Goal: Navigation & Orientation: Find specific page/section

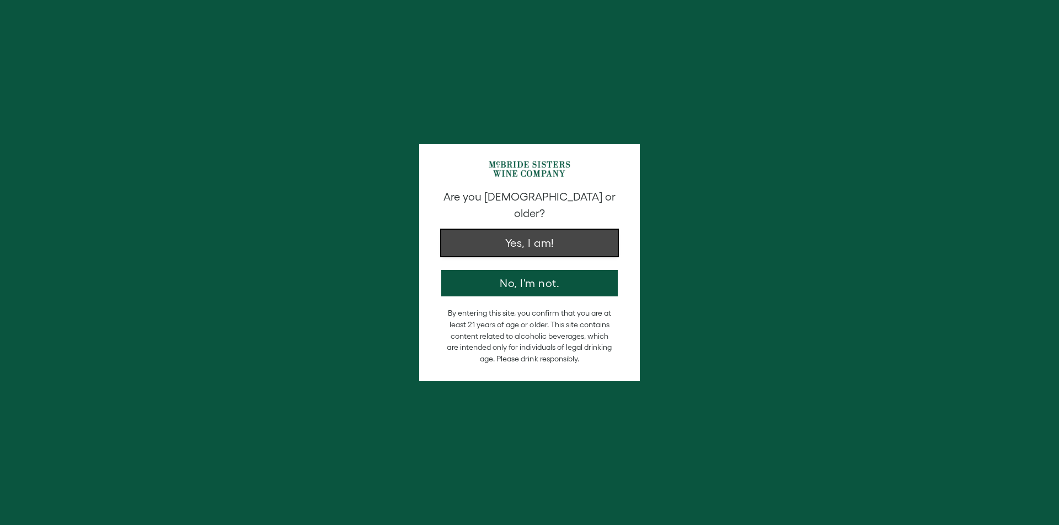
click at [551, 230] on button "Yes, I am!" at bounding box center [529, 243] width 176 height 26
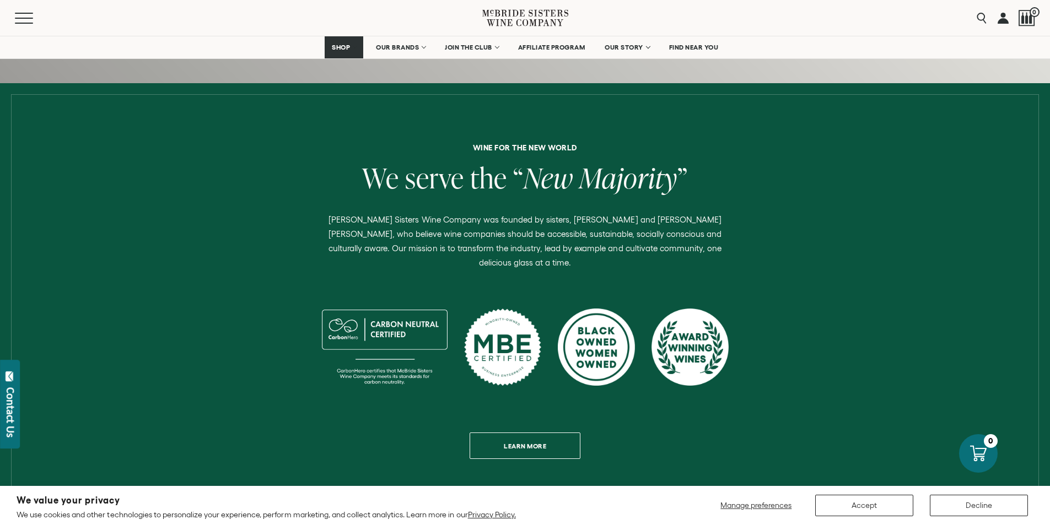
scroll to position [331, 0]
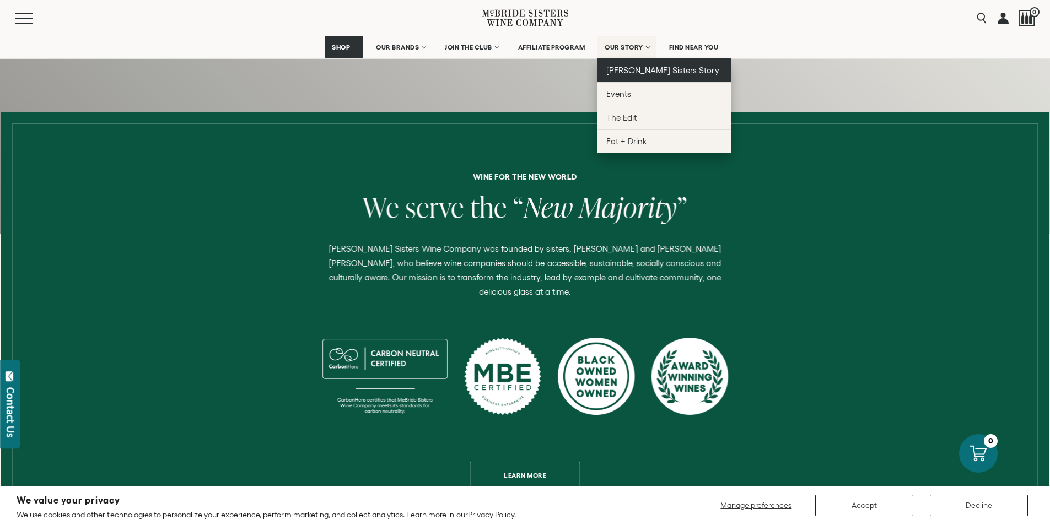
click at [637, 64] on link "[PERSON_NAME] Sisters Story" at bounding box center [665, 70] width 134 height 24
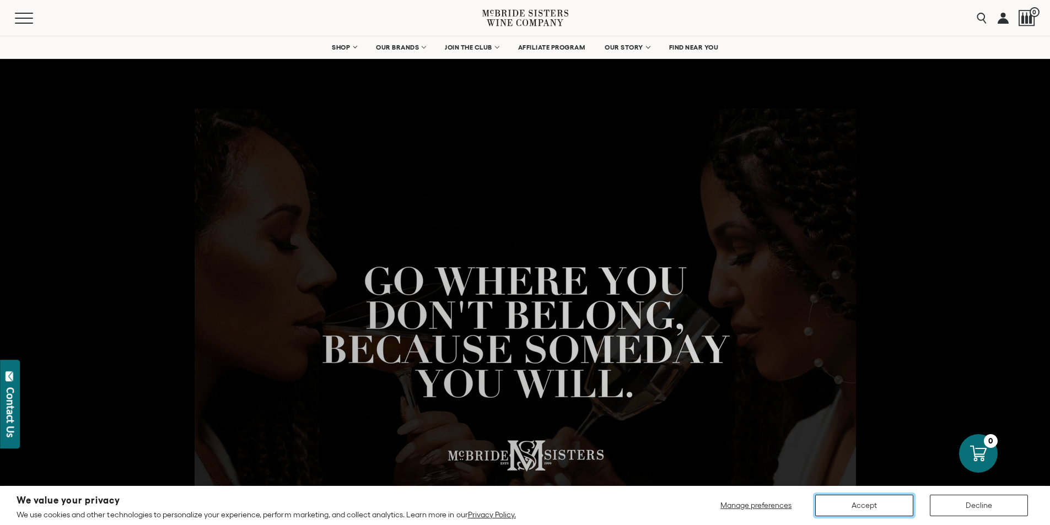
click at [859, 505] on button "Accept" at bounding box center [865, 506] width 98 height 22
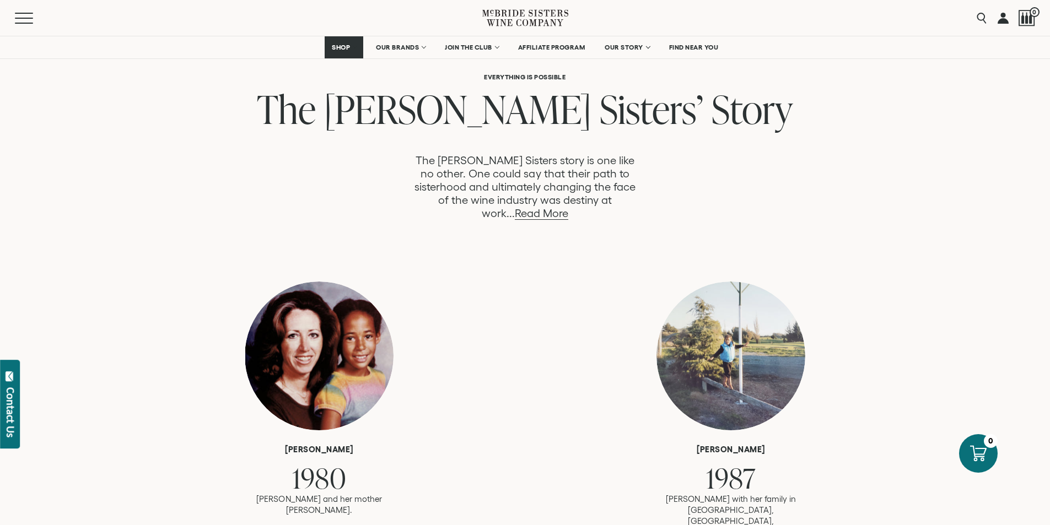
scroll to position [276, 0]
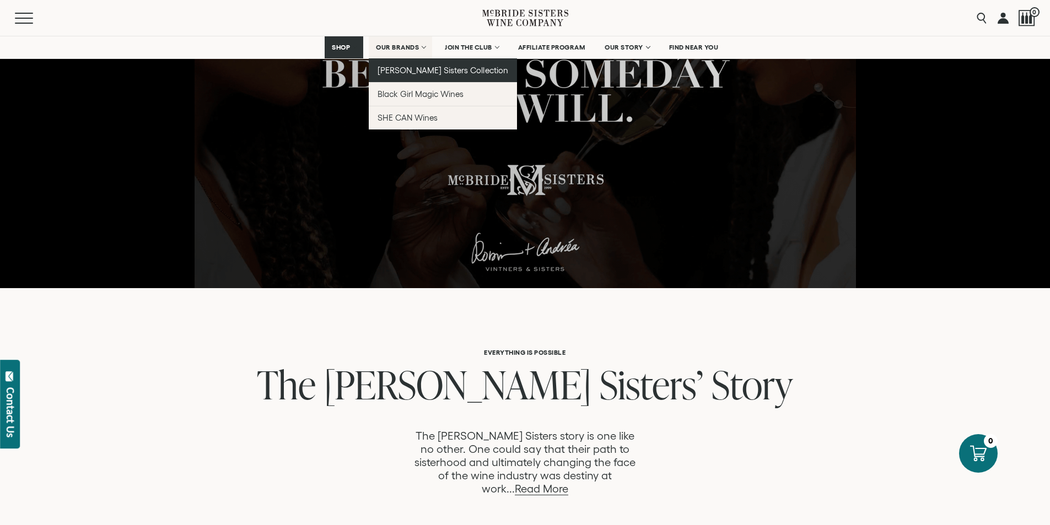
click at [420, 68] on span "[PERSON_NAME] Sisters Collection" at bounding box center [443, 70] width 131 height 9
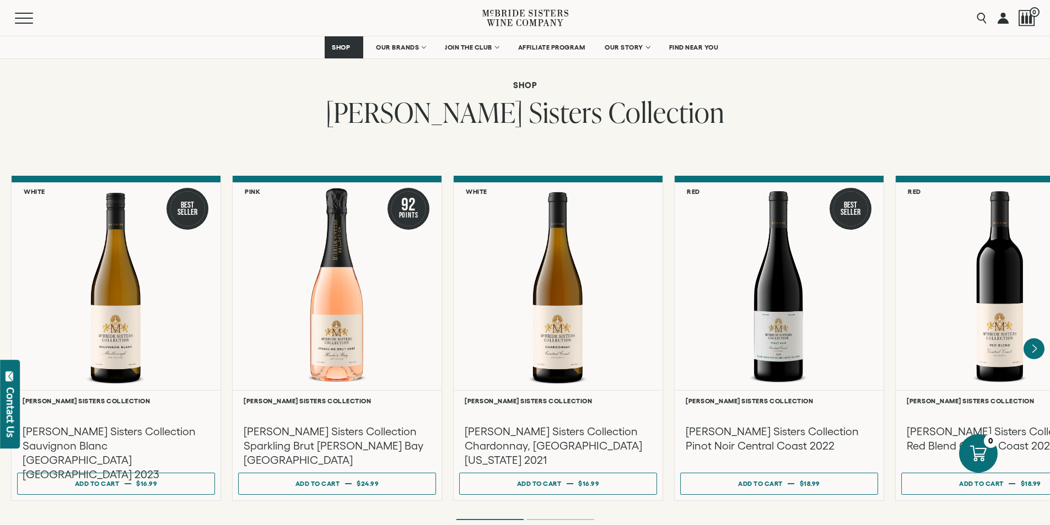
scroll to position [847, 0]
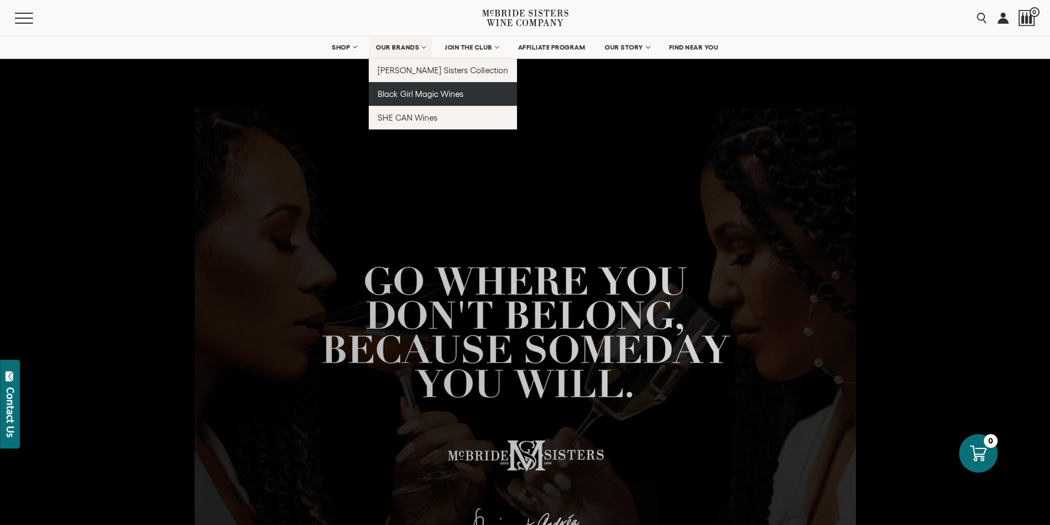
click at [409, 93] on span "Black Girl Magic Wines" at bounding box center [421, 93] width 86 height 9
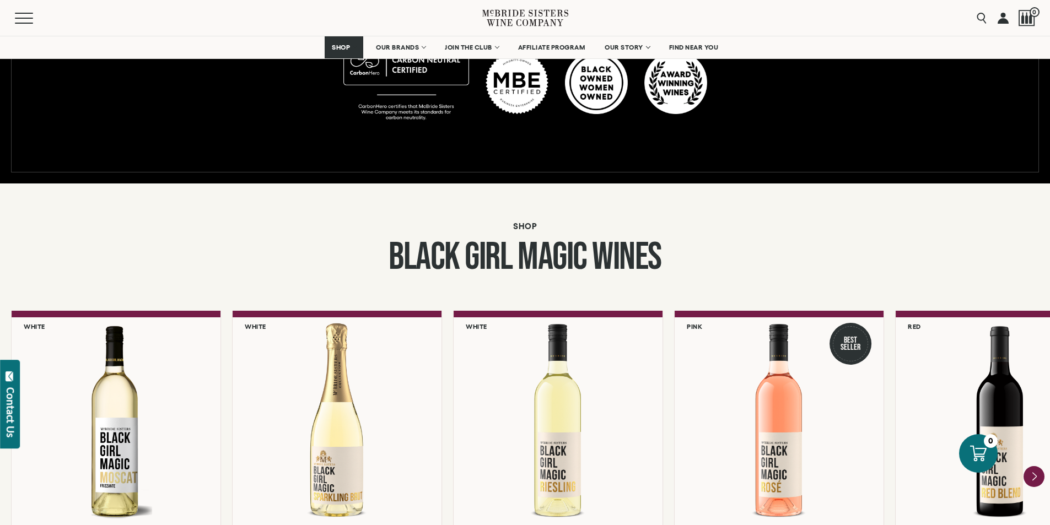
scroll to position [827, 0]
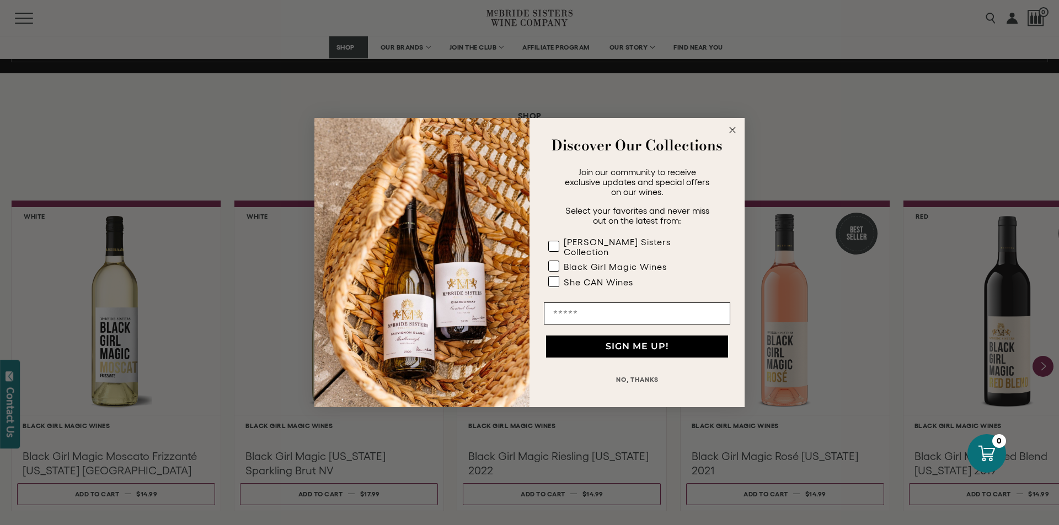
drag, startPoint x: 737, startPoint y: 133, endPoint x: 725, endPoint y: 149, distance: 20.5
click at [737, 133] on circle "Close dialog" at bounding box center [732, 130] width 13 height 13
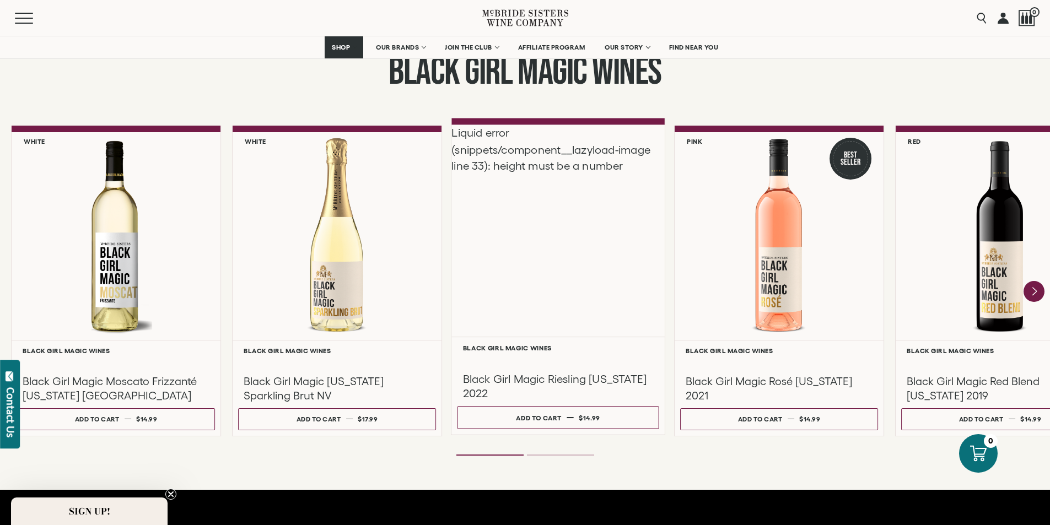
scroll to position [882, 0]
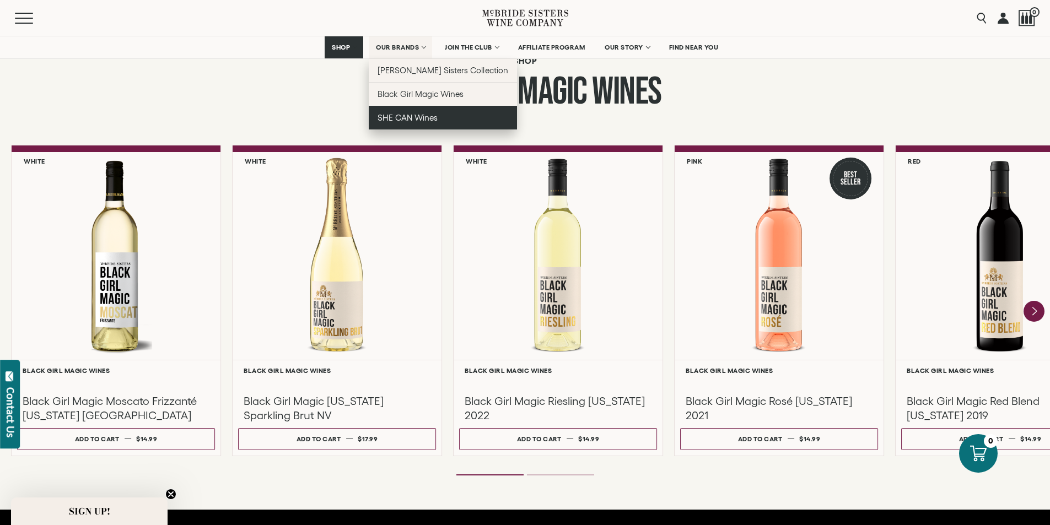
click at [397, 117] on span "SHE CAN Wines" at bounding box center [408, 117] width 60 height 9
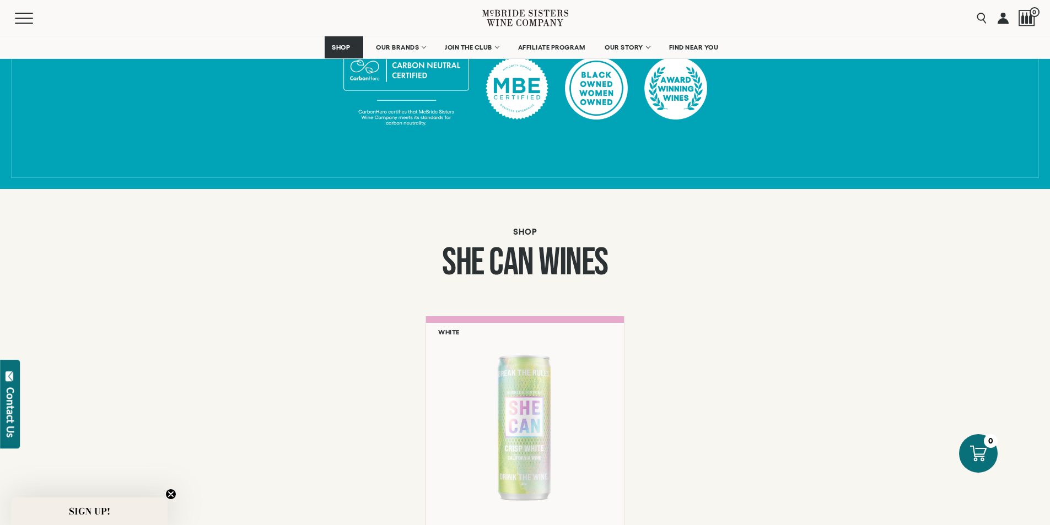
scroll to position [717, 0]
